Goal: Information Seeking & Learning: Learn about a topic

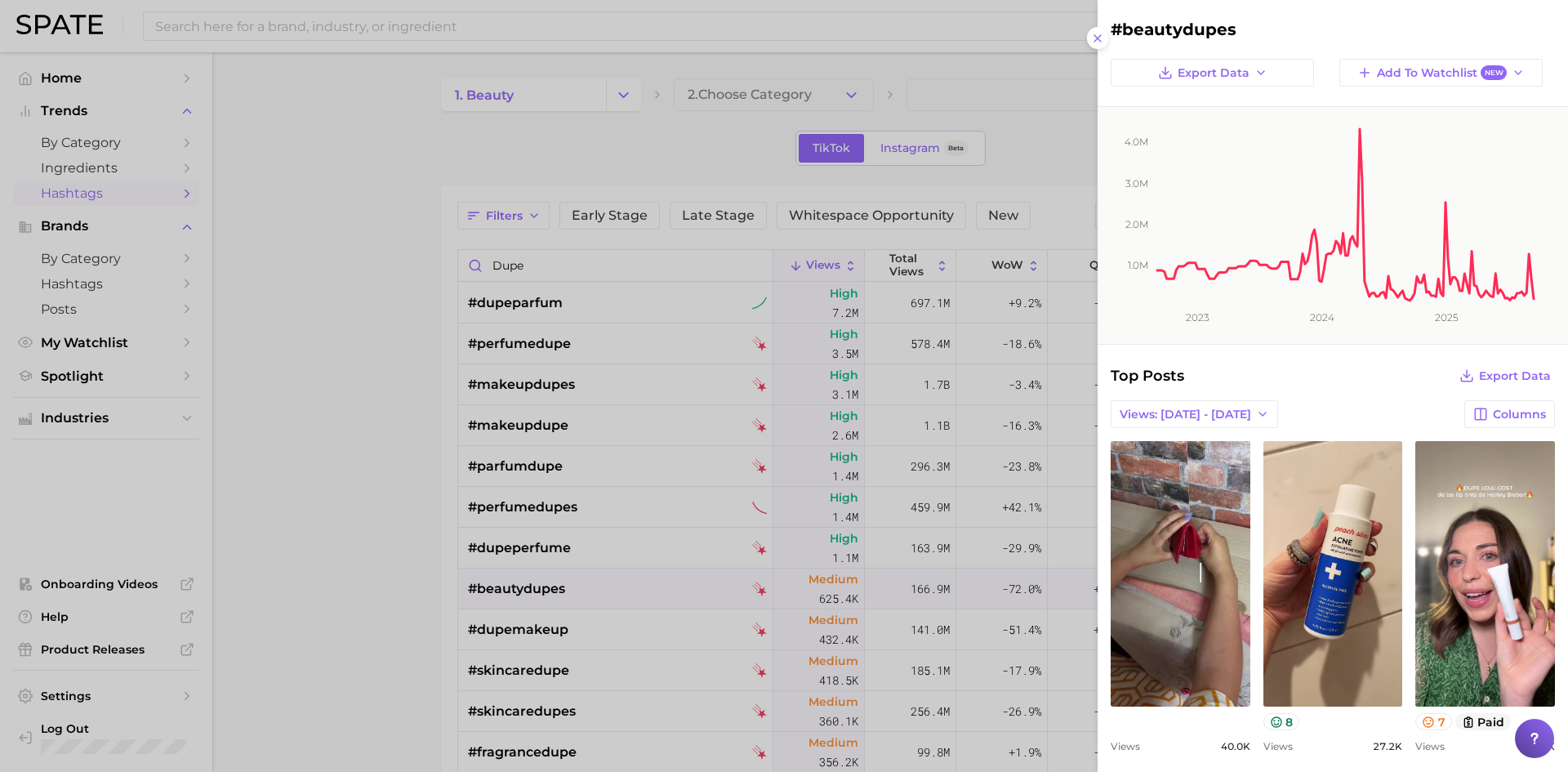
click at [449, 294] on div at bounding box center [784, 386] width 1568 height 772
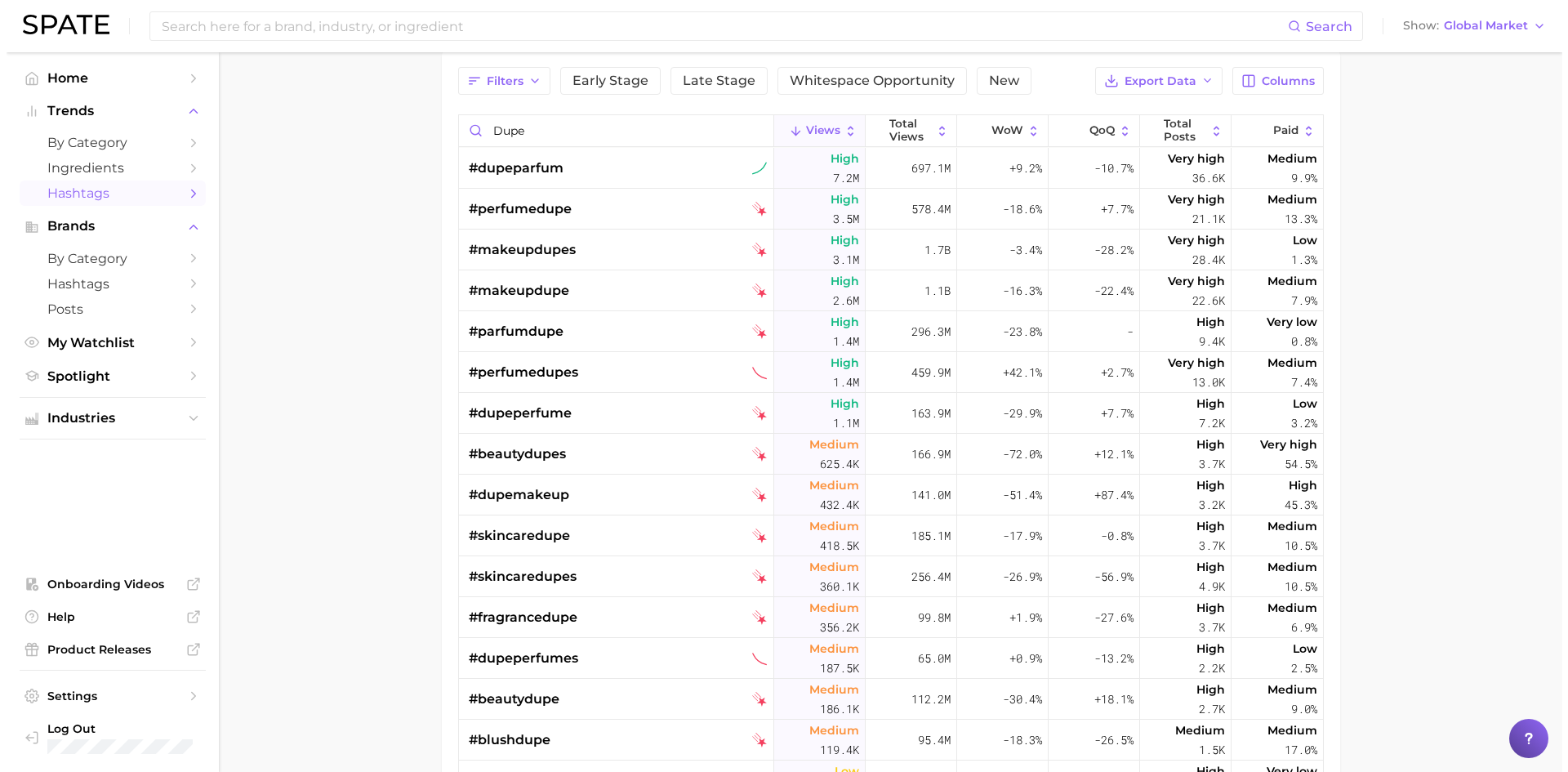
scroll to position [163, 0]
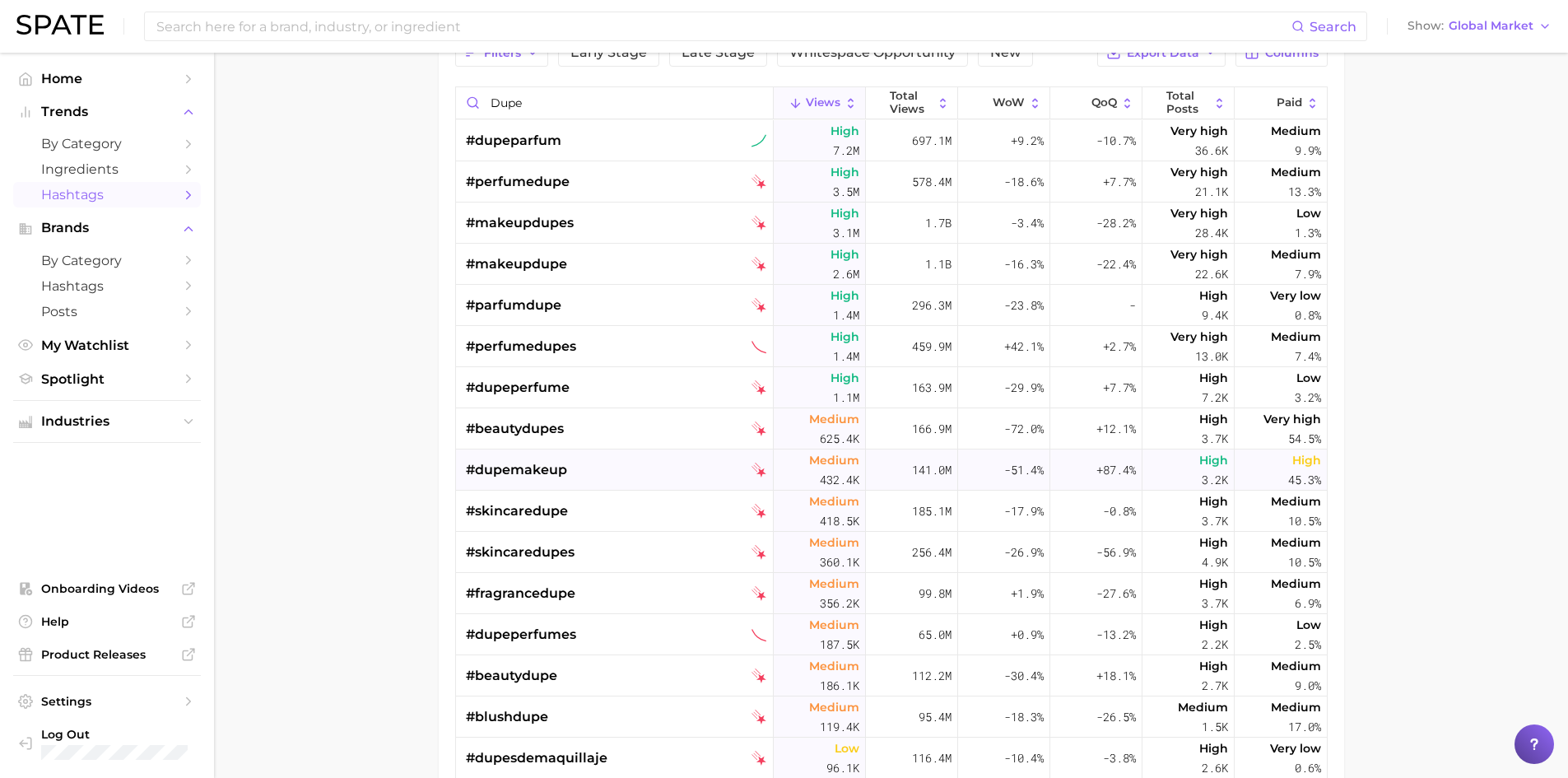
click at [558, 466] on span "#dupemakeup" at bounding box center [517, 470] width 101 height 19
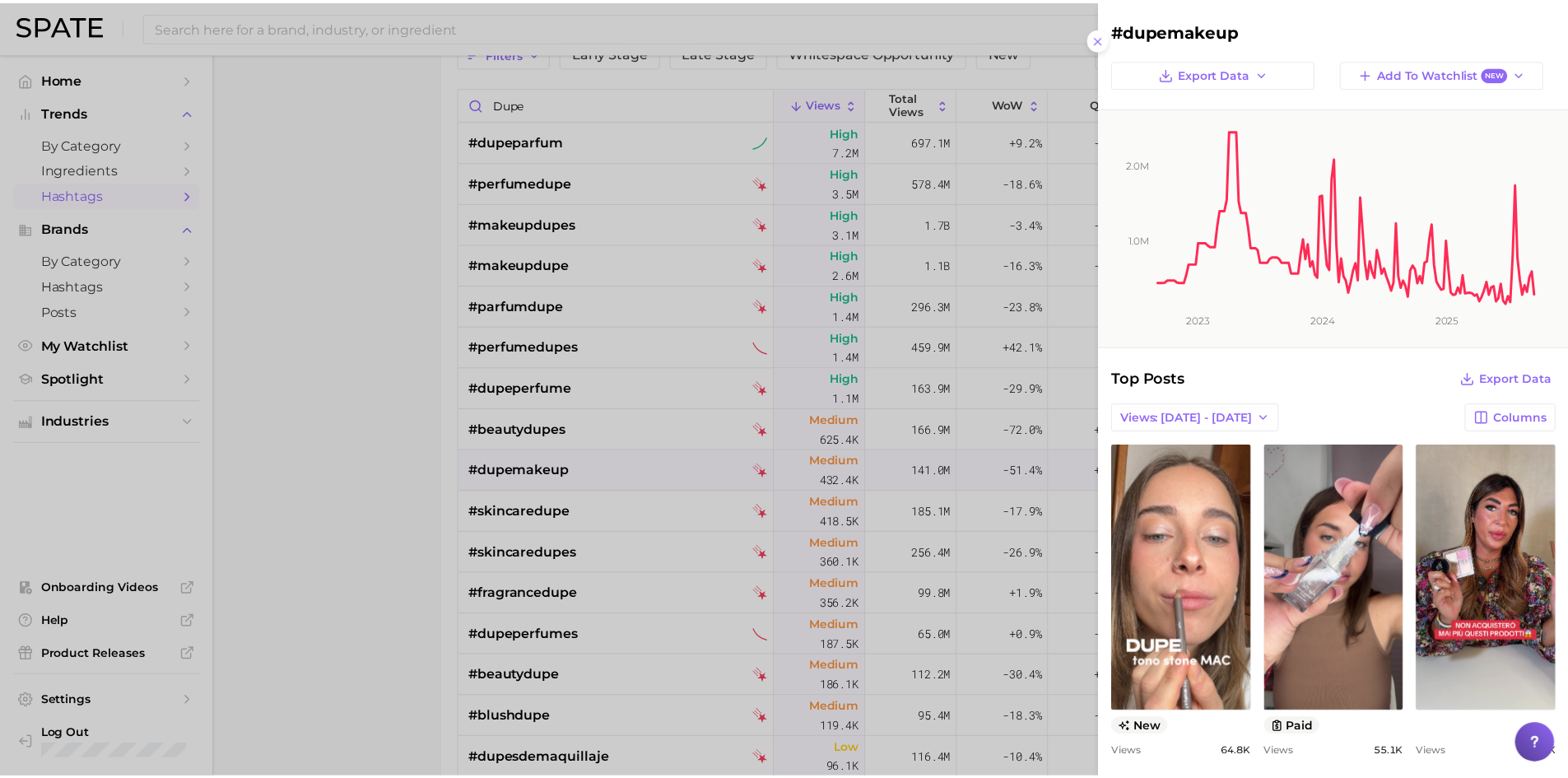
scroll to position [0, 0]
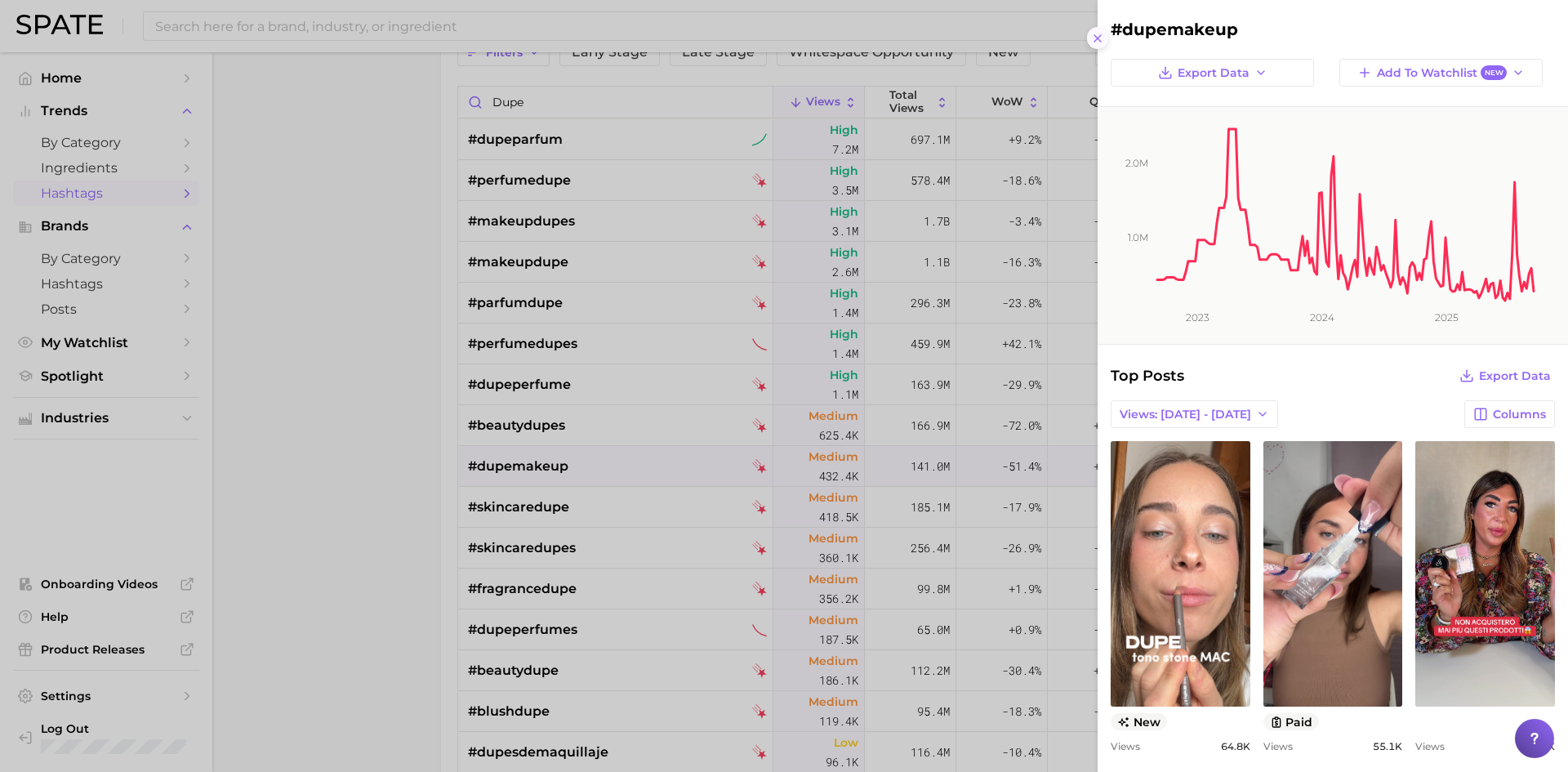
click at [1096, 36] on icon at bounding box center [1098, 39] width 14 height 14
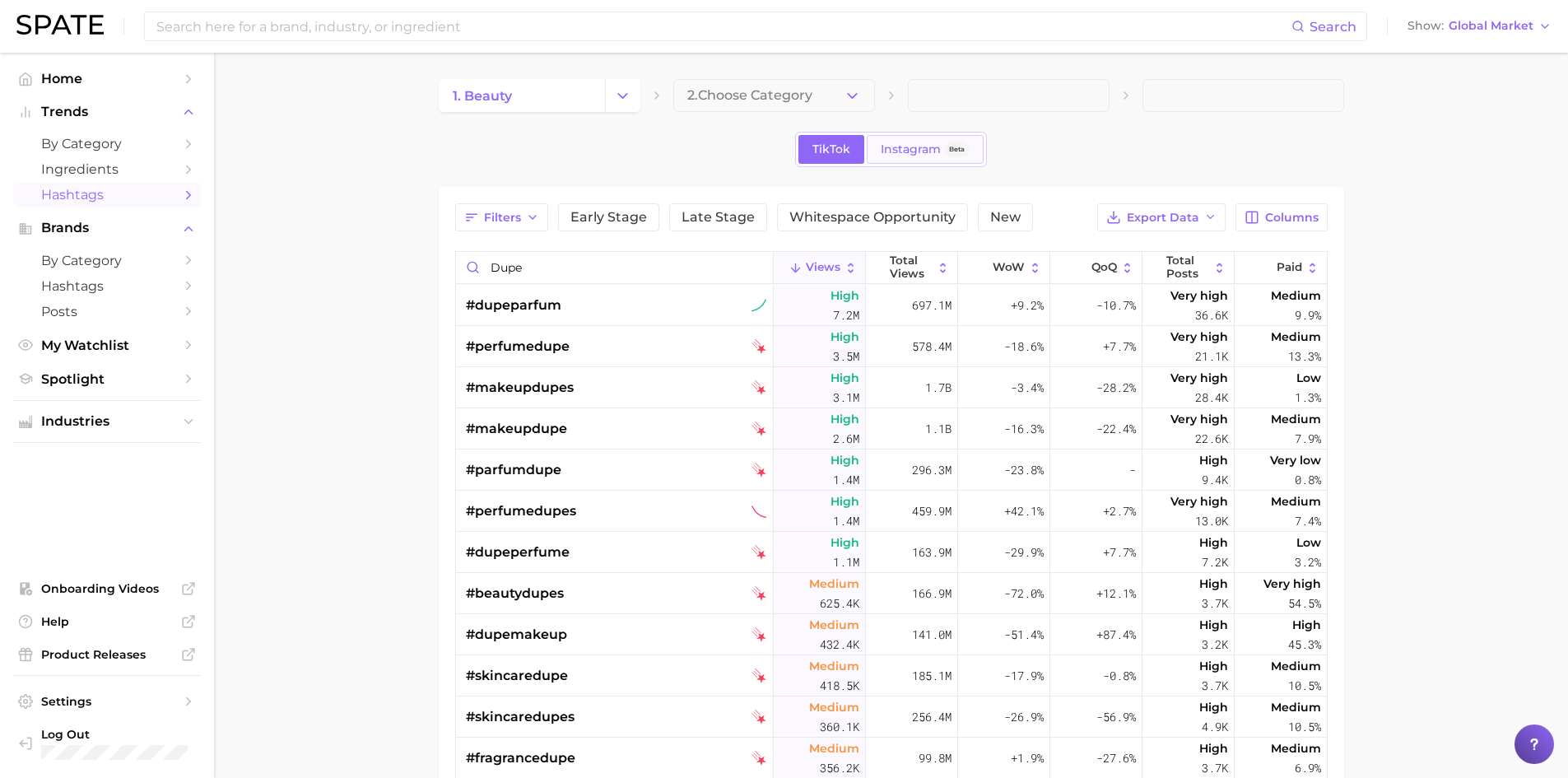
click at [880, 138] on link "Instagram Beta" at bounding box center [925, 150] width 117 height 29
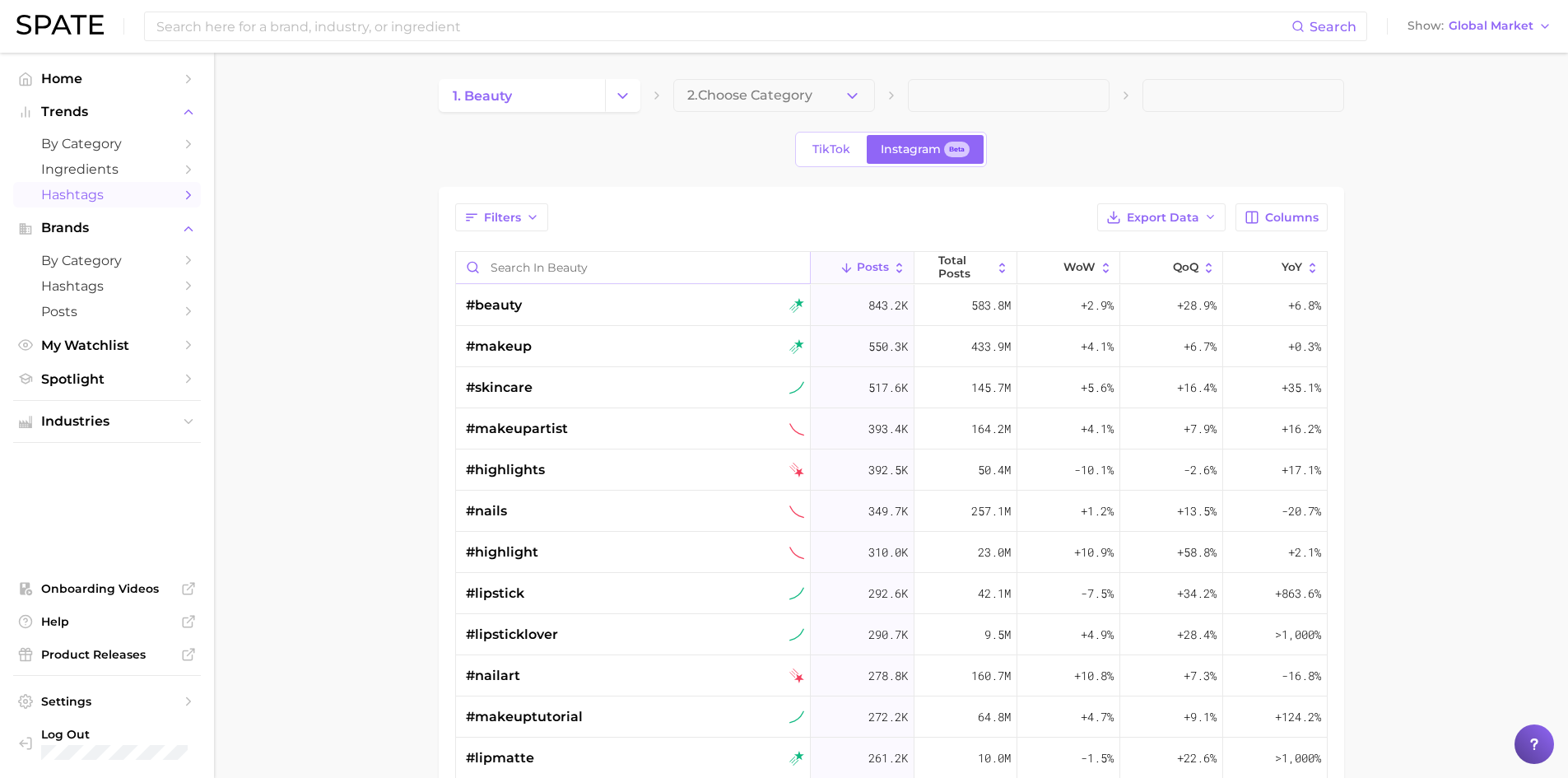
click at [629, 277] on input "Search in beauty" at bounding box center [633, 267] width 355 height 31
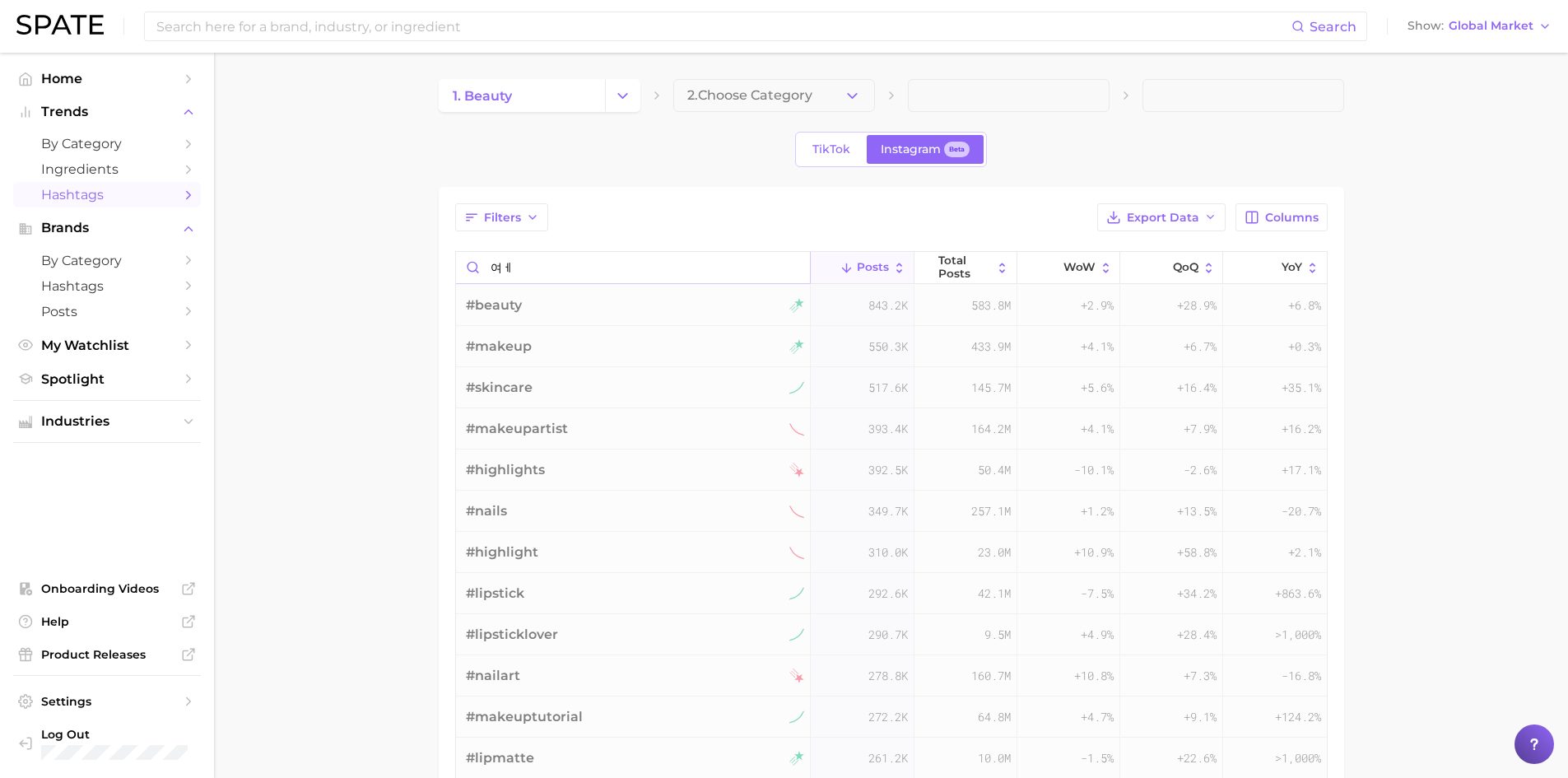
type input "여"
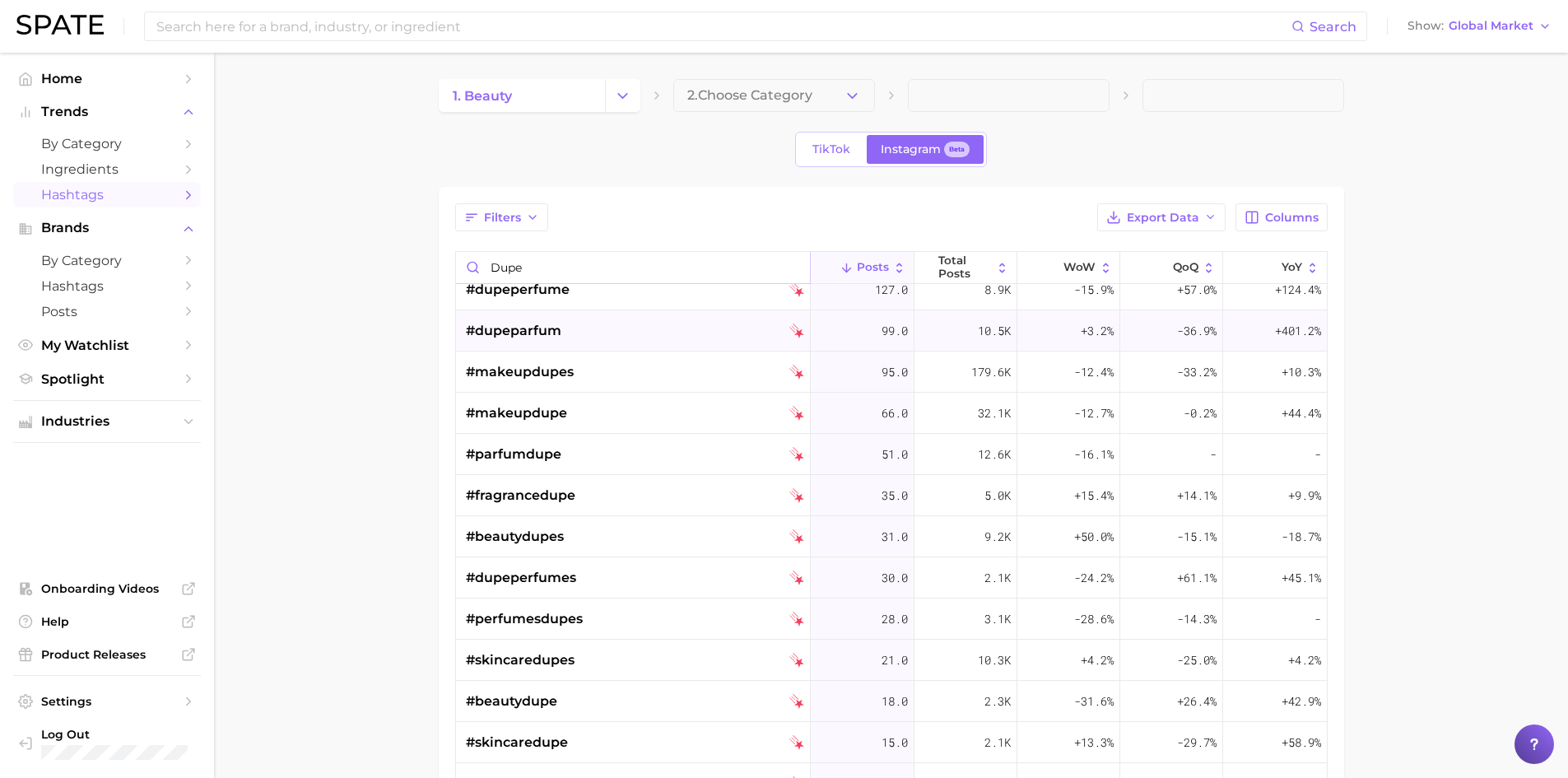
scroll to position [164, 0]
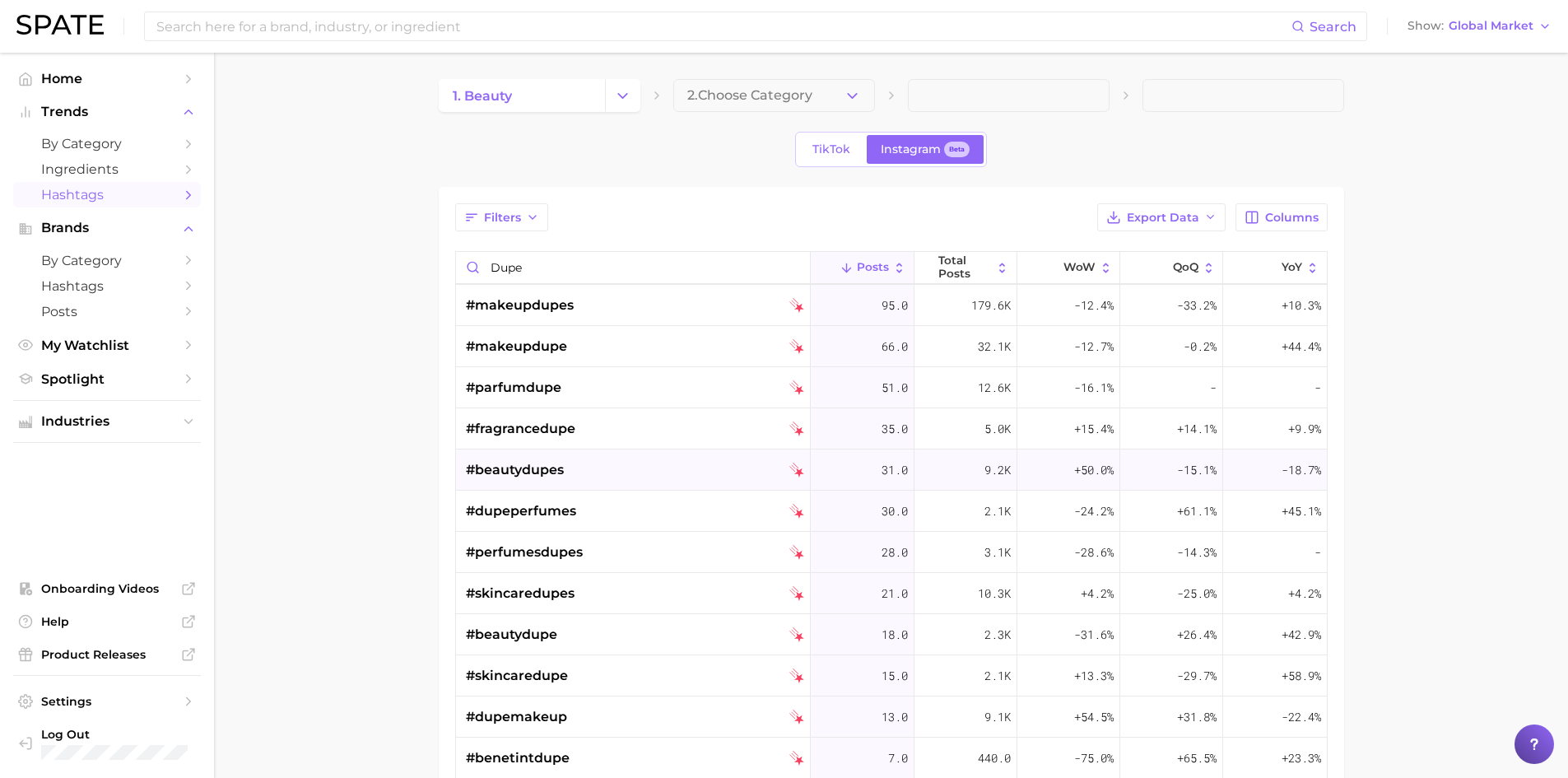
click at [657, 462] on div "#beautydupes" at bounding box center [635, 470] width 339 height 41
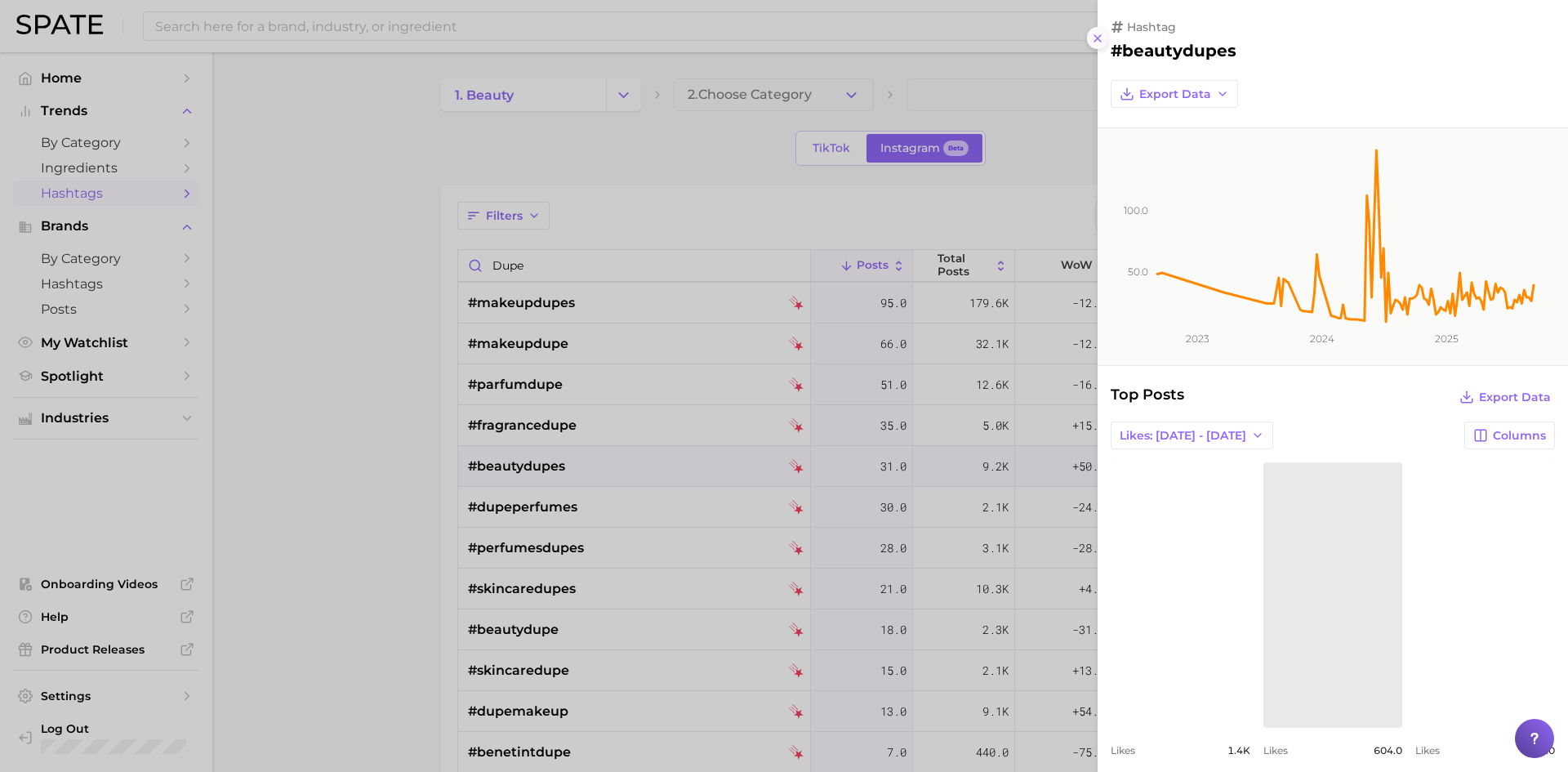
click at [1101, 40] on icon at bounding box center [1098, 39] width 14 height 14
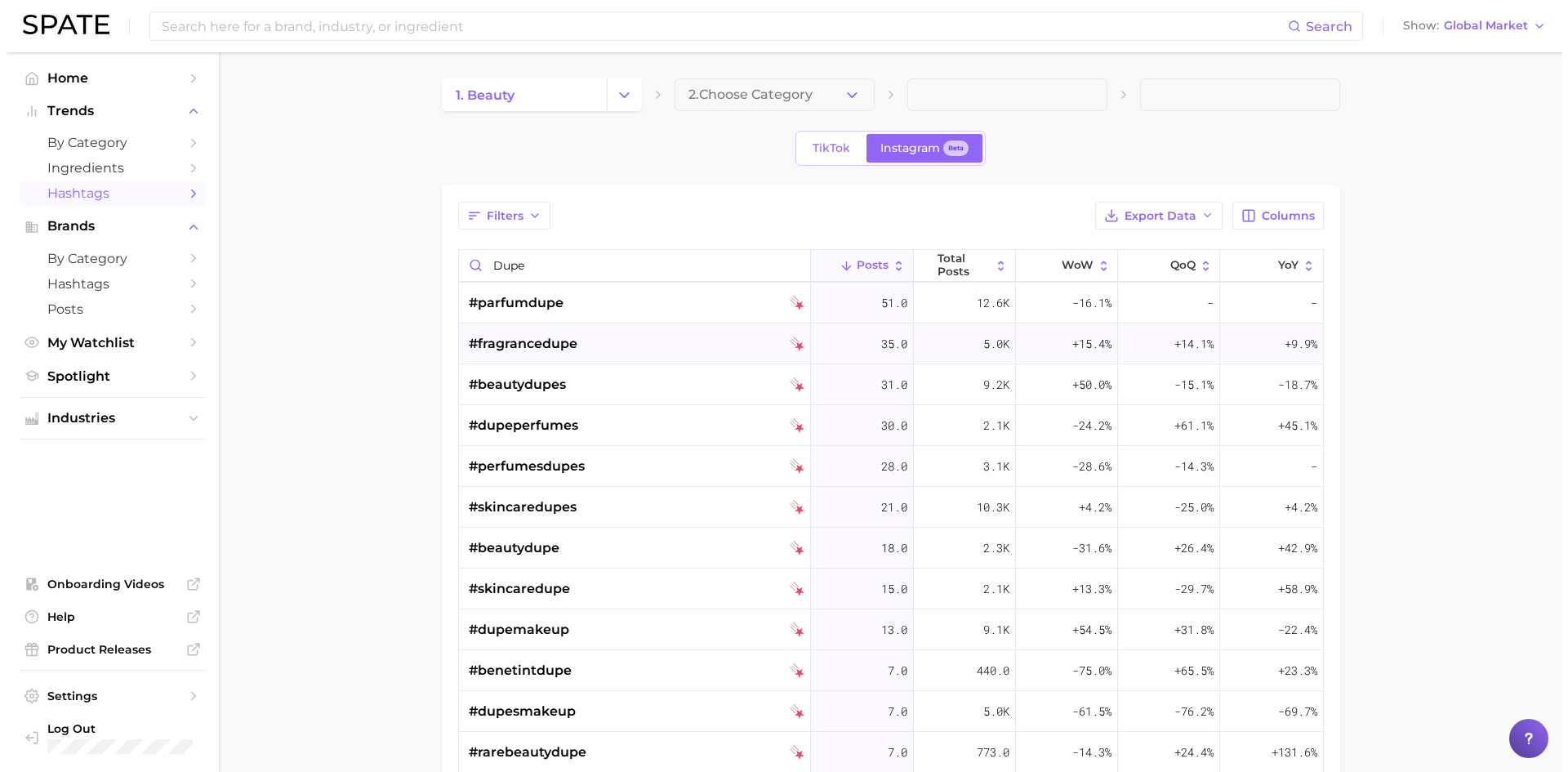
scroll to position [0, 0]
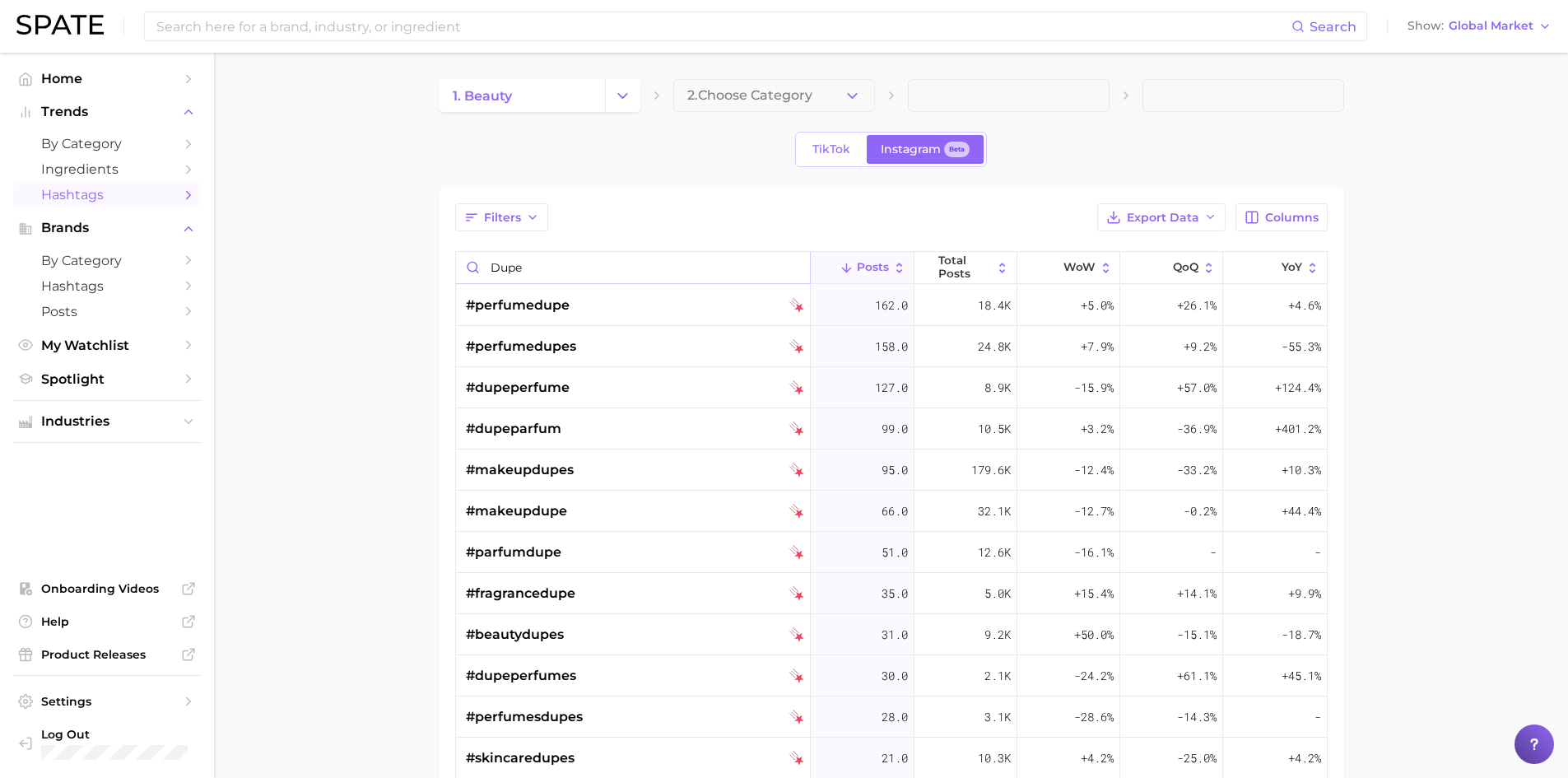
drag, startPoint x: 620, startPoint y: 259, endPoint x: 467, endPoint y: 257, distance: 153.0
click at [467, 257] on input "dupe" at bounding box center [633, 267] width 355 height 31
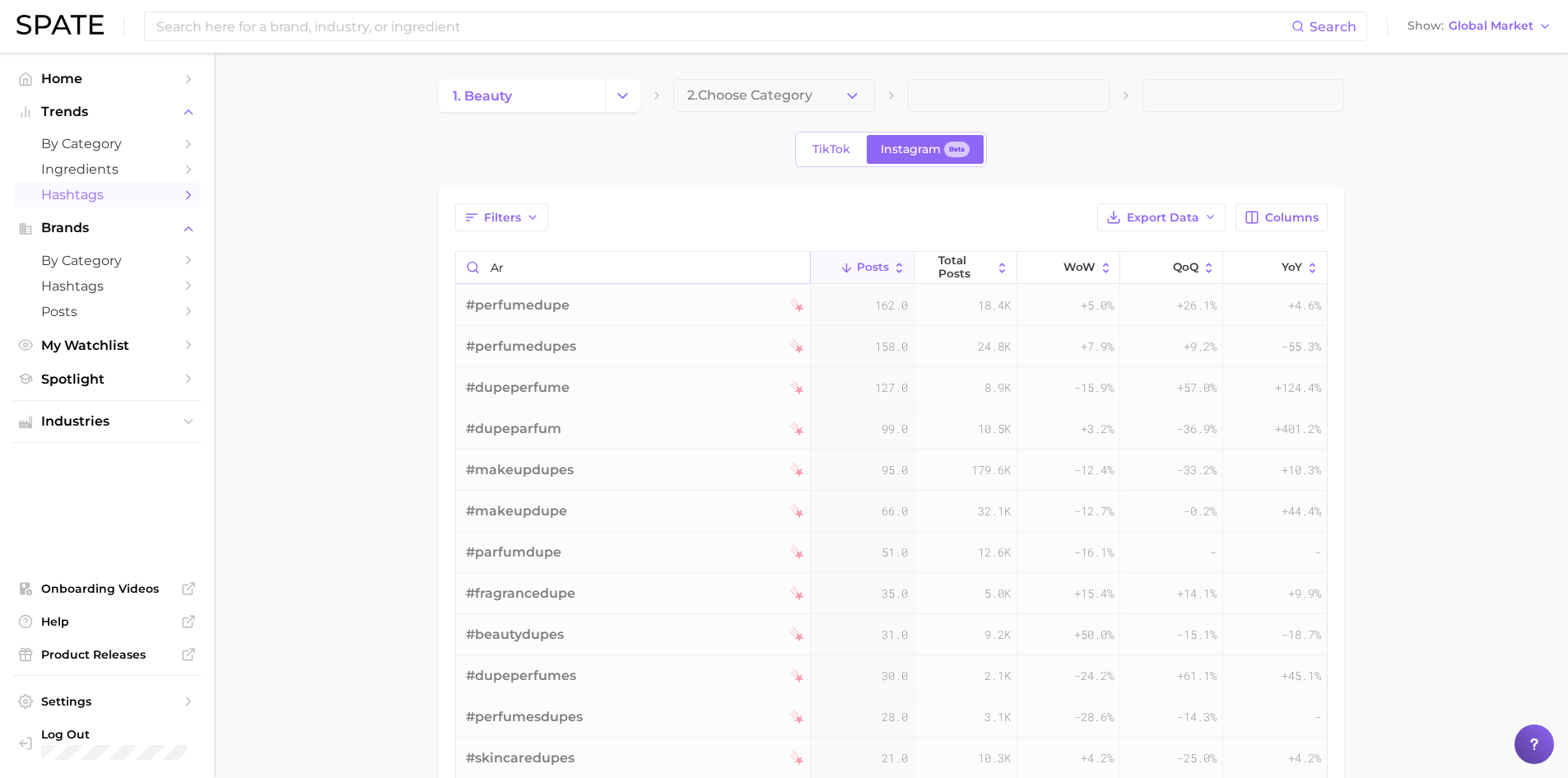
type input "a"
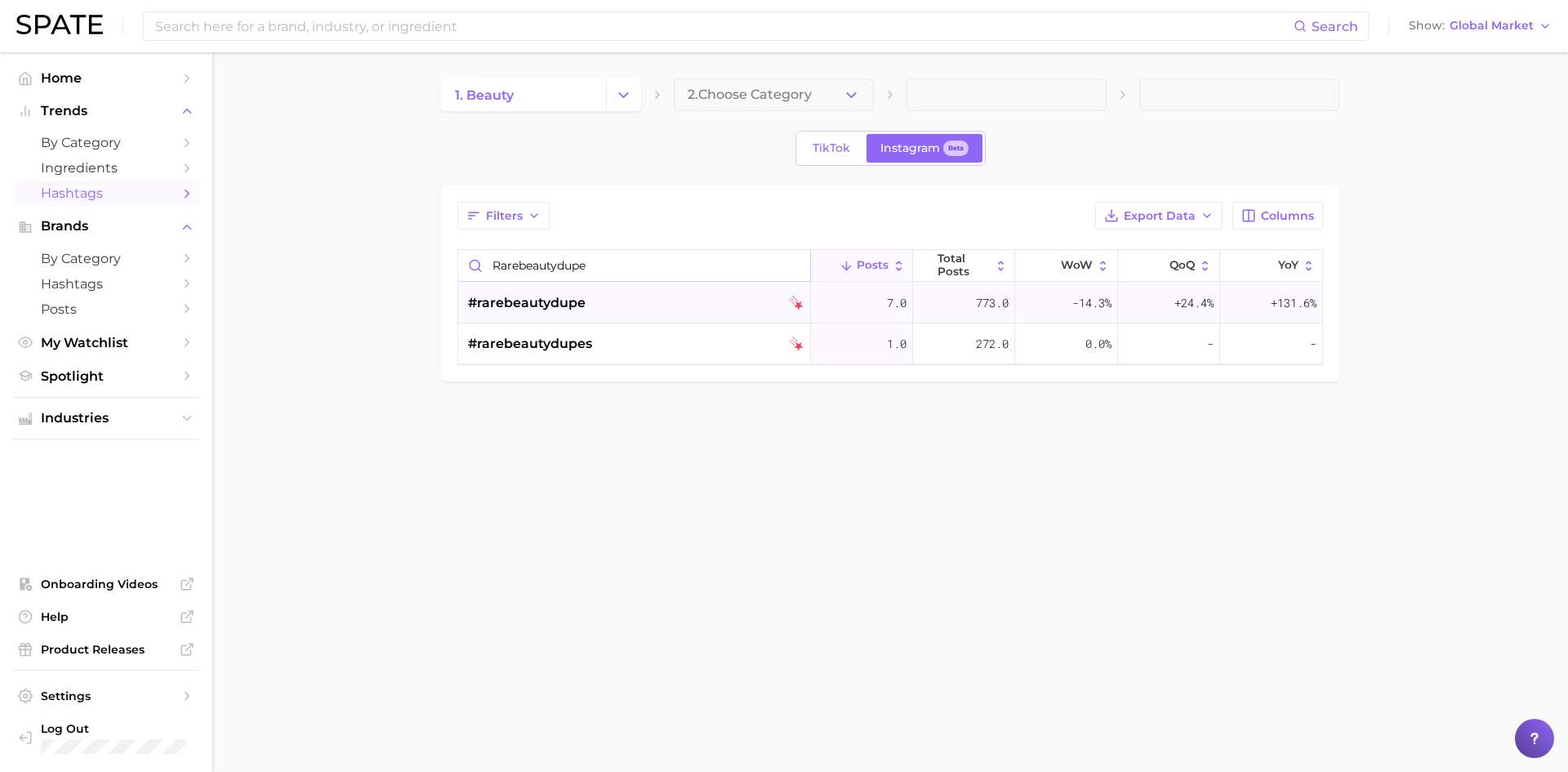
type input "rarebeautydupe"
click at [659, 292] on div "#rarebeautydupe" at bounding box center [636, 303] width 336 height 41
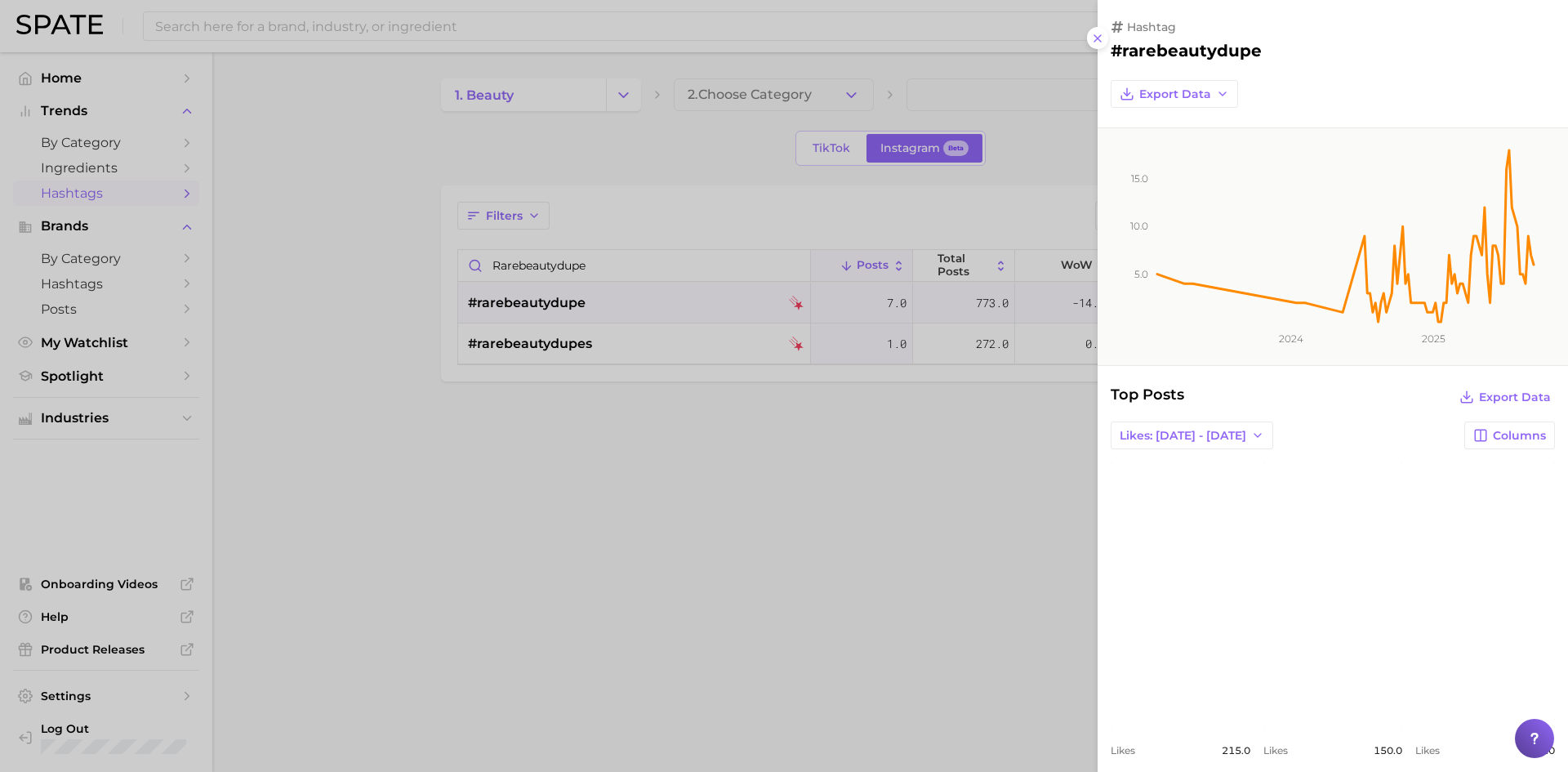
click at [1030, 439] on div at bounding box center [784, 386] width 1568 height 772
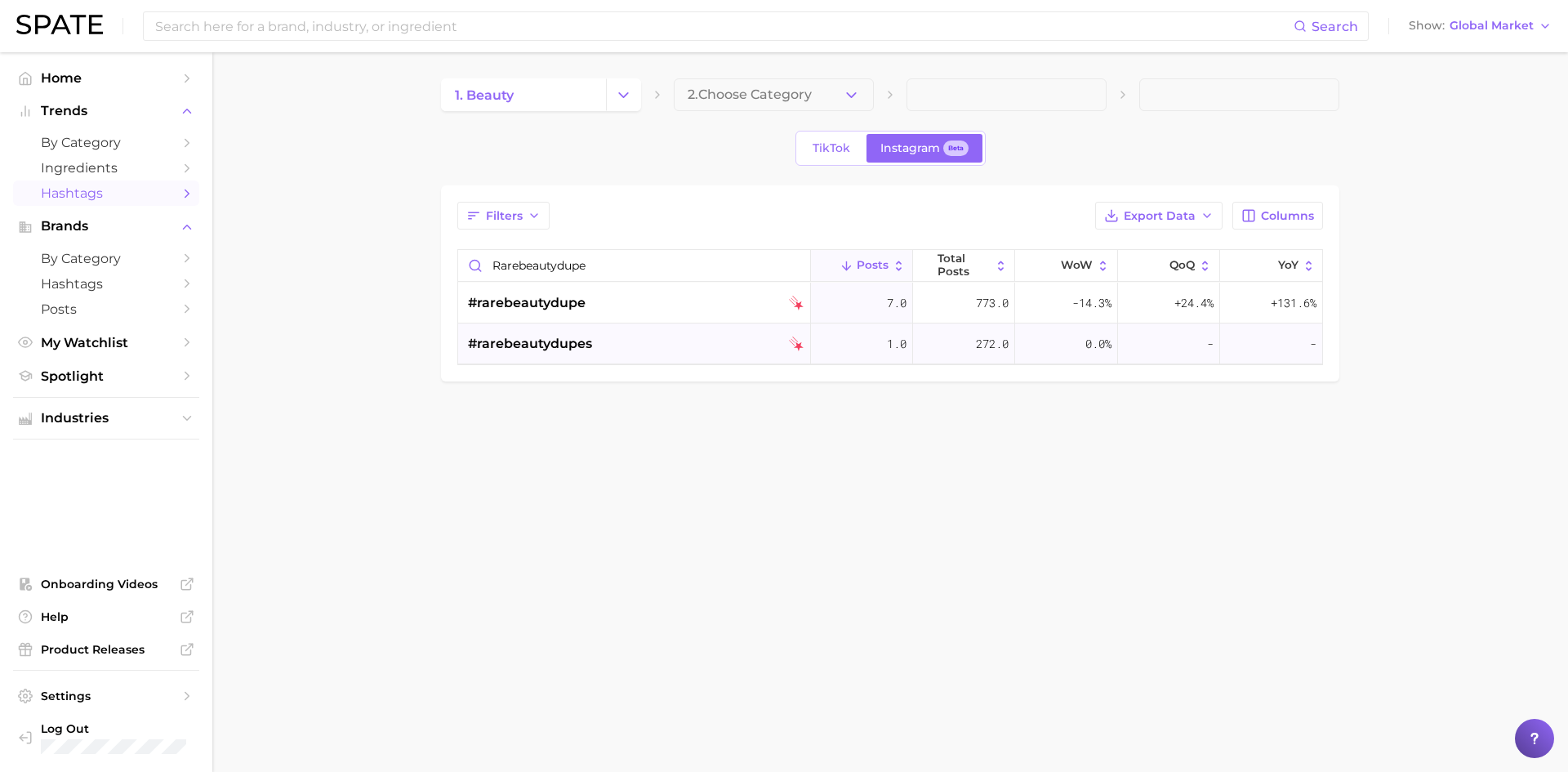
click at [661, 338] on div "#rarebeautydupes" at bounding box center [636, 344] width 336 height 41
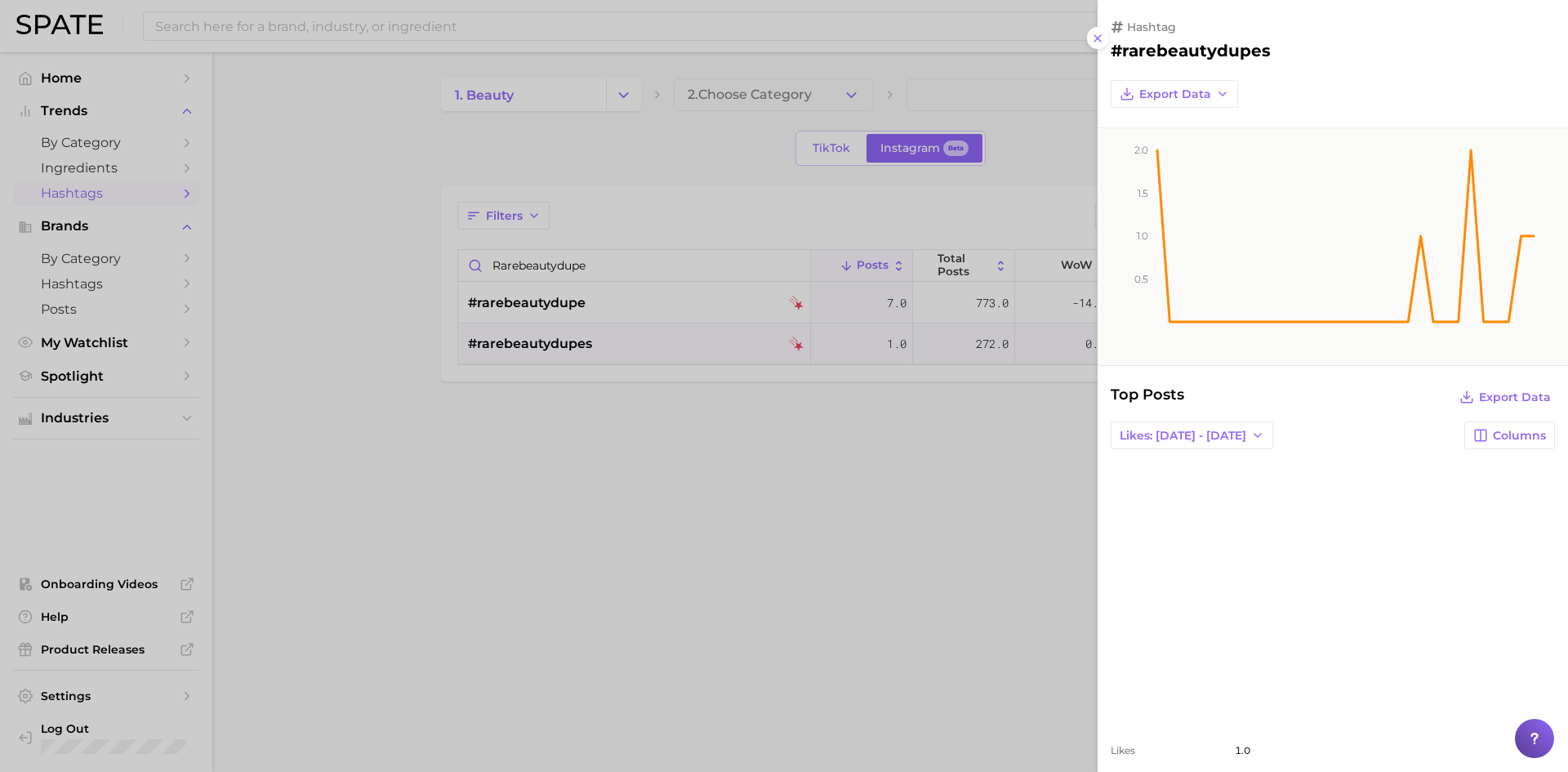
click at [686, 294] on div at bounding box center [784, 386] width 1568 height 772
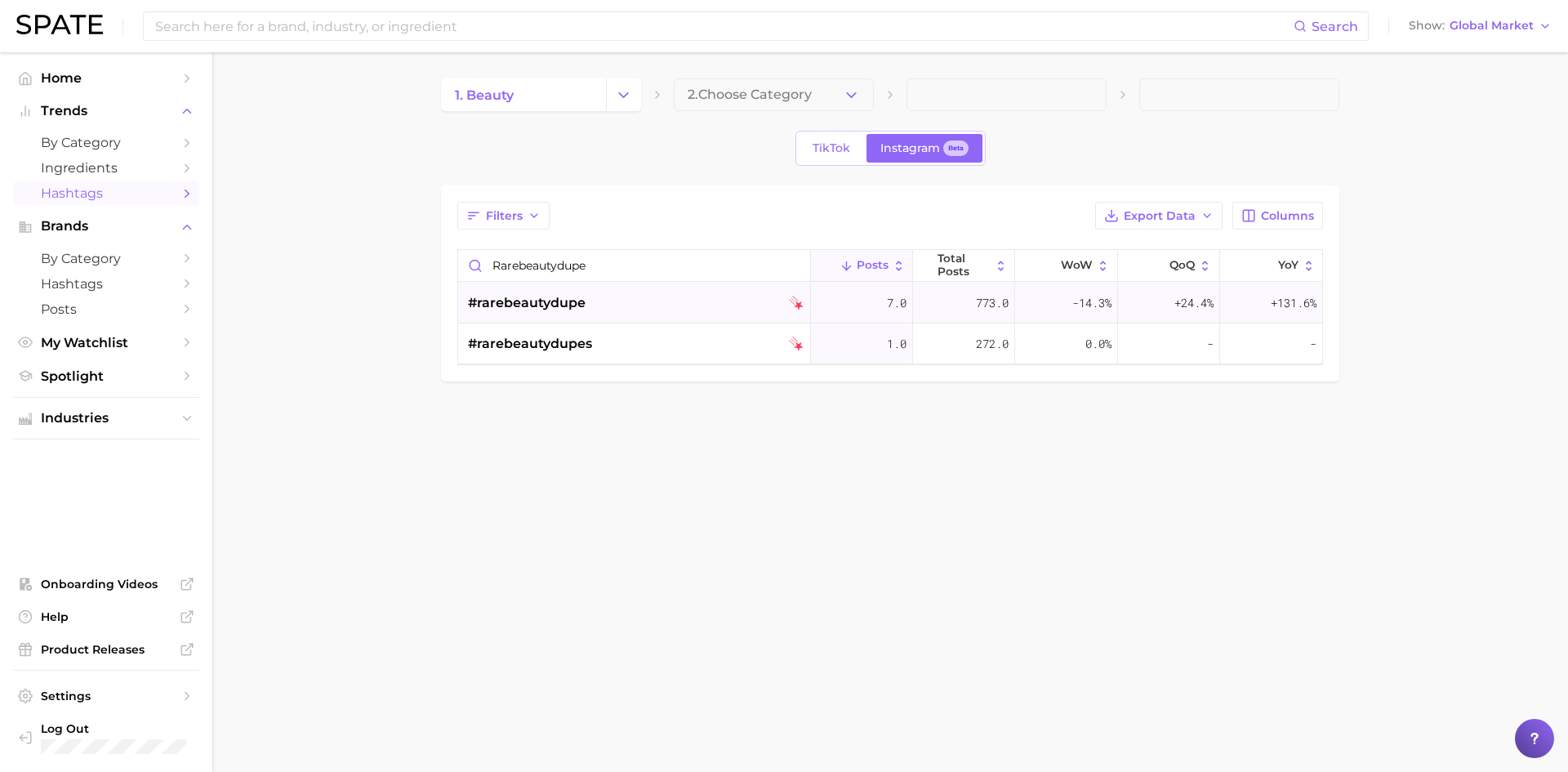
click at [655, 302] on div "#rarebeautydupe" at bounding box center [636, 303] width 336 height 41
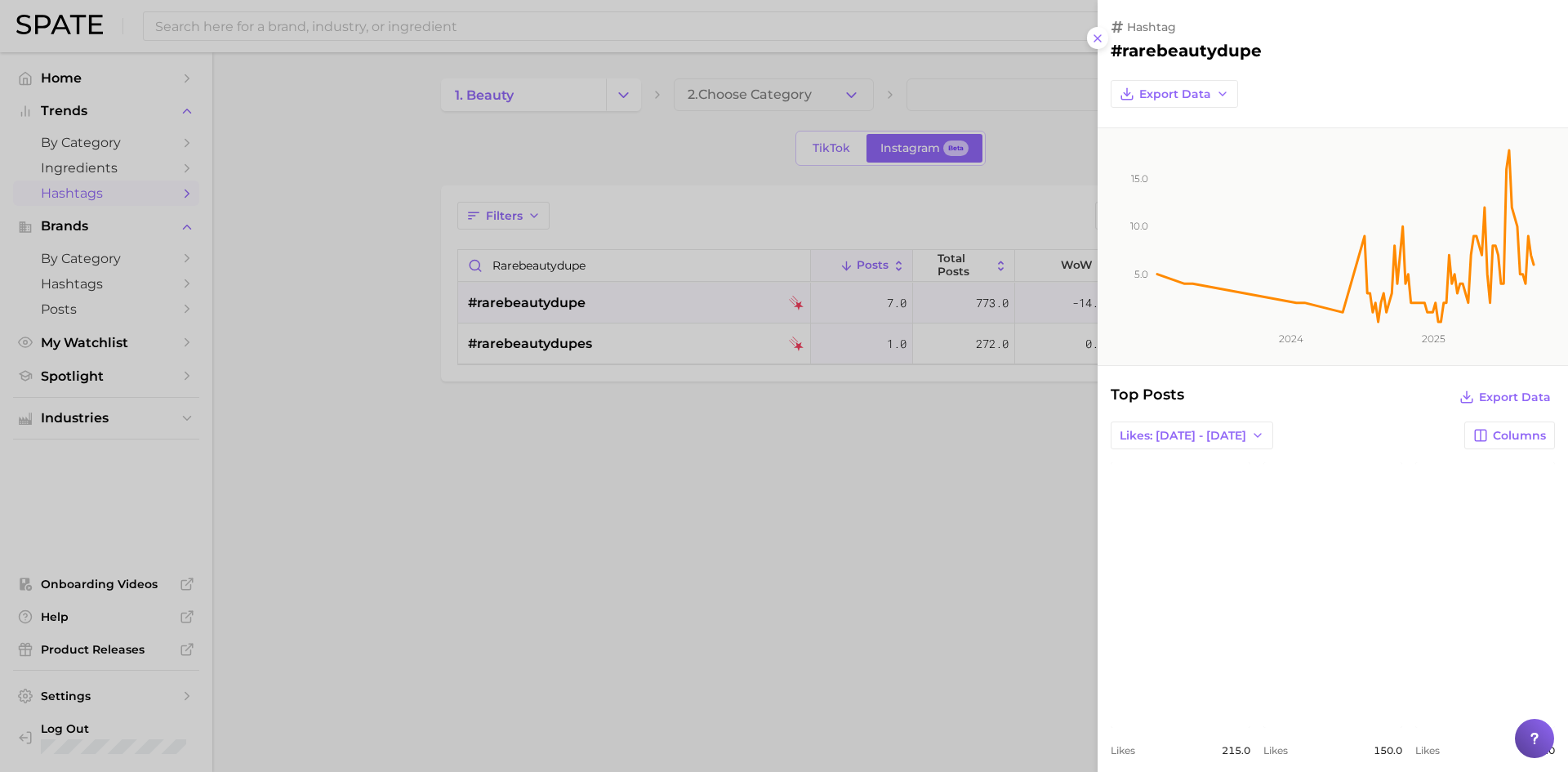
drag, startPoint x: 911, startPoint y: 465, endPoint x: 849, endPoint y: 342, distance: 137.7
click at [910, 465] on div at bounding box center [784, 386] width 1568 height 772
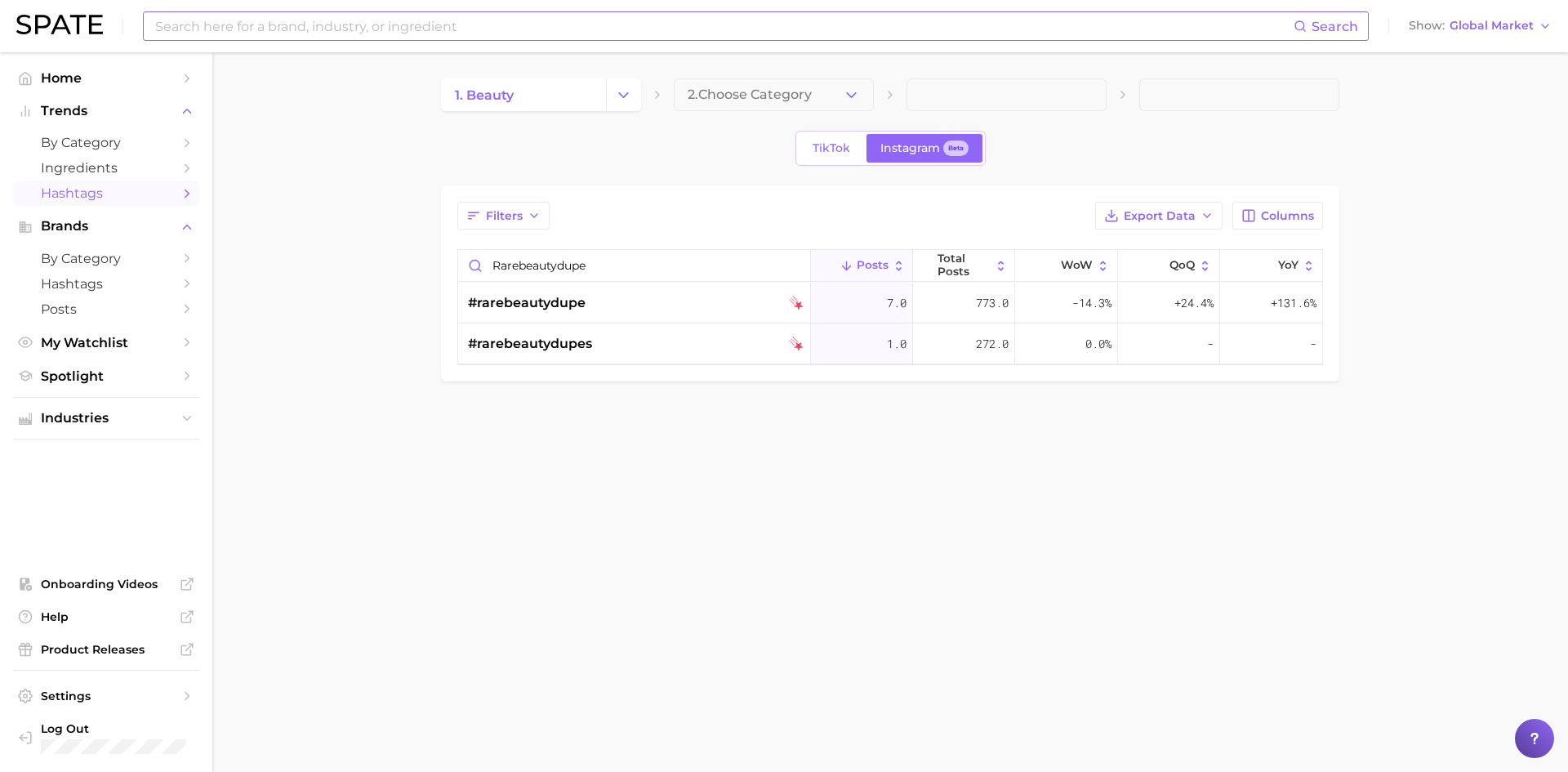
drag, startPoint x: 527, startPoint y: 29, endPoint x: 543, endPoint y: 20, distance: 18.4
click at [527, 29] on input at bounding box center [723, 26] width 1140 height 28
